Goal: Task Accomplishment & Management: Manage account settings

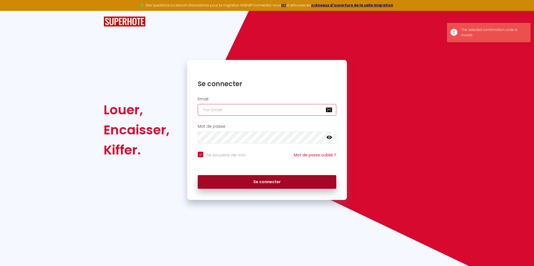
type input "[EMAIL_ADDRESS][DOMAIN_NAME]"
click at [266, 183] on button "Se connecter" at bounding box center [267, 182] width 139 height 14
checkbox input "true"
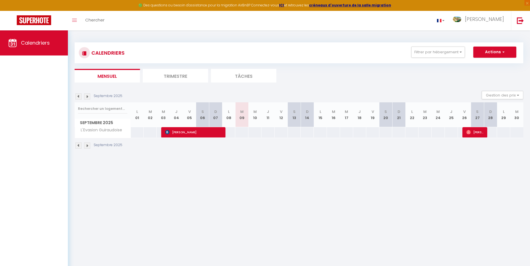
click at [175, 78] on li "Trimestre" at bounding box center [175, 76] width 65 height 14
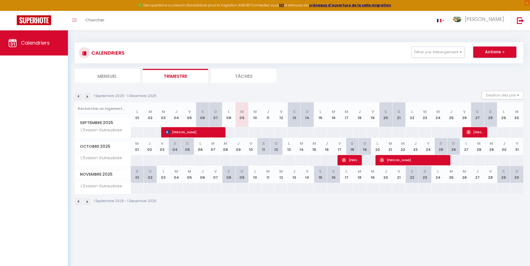
click at [500, 52] on button "Actions" at bounding box center [494, 52] width 43 height 11
click at [383, 82] on ul "Mensuel Trimestre Tâches" at bounding box center [299, 76] width 448 height 14
click at [249, 78] on li "Tâches" at bounding box center [243, 76] width 65 height 14
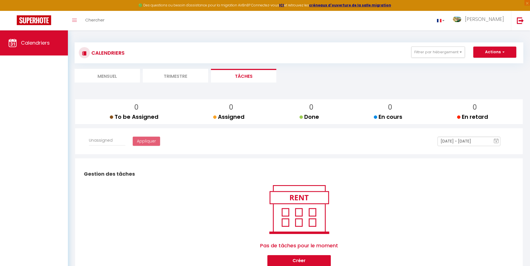
select select
click at [19, 39] on link "Calendriers" at bounding box center [34, 42] width 68 height 25
